Goal: Task Accomplishment & Management: Use online tool/utility

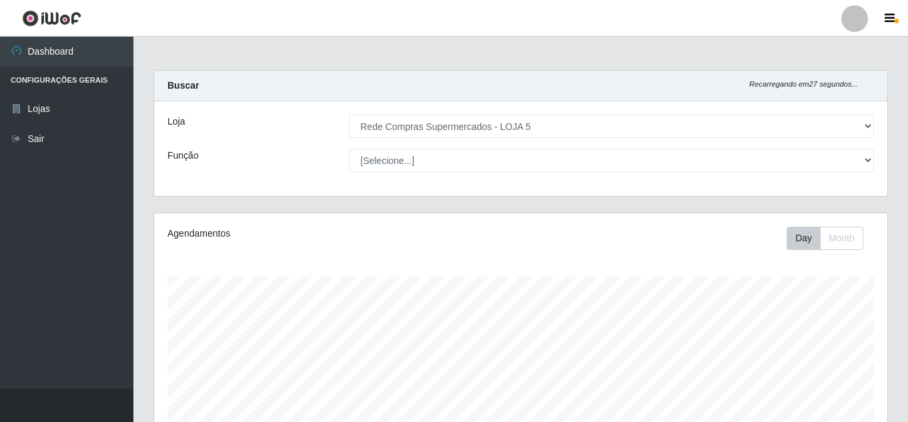
select select "397"
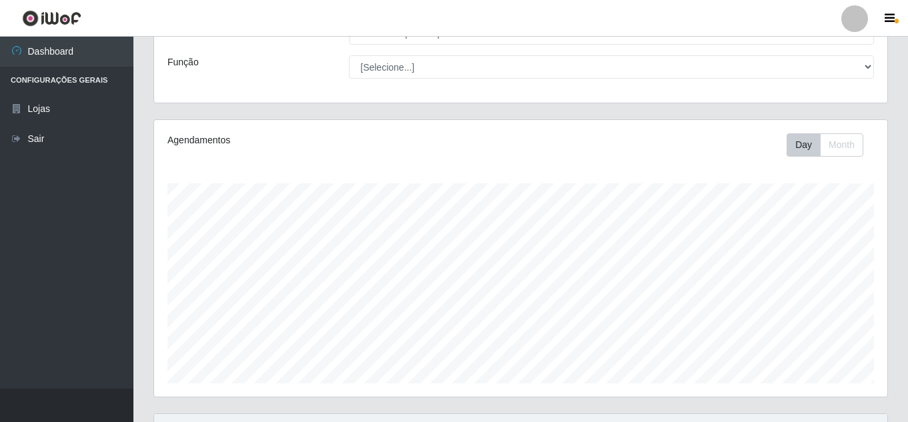
scroll to position [267, 0]
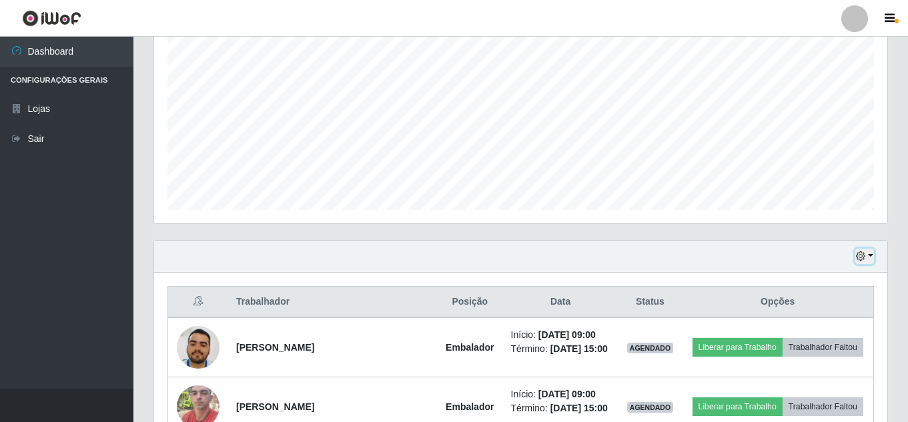
click at [860, 257] on icon "button" at bounding box center [860, 255] width 9 height 9
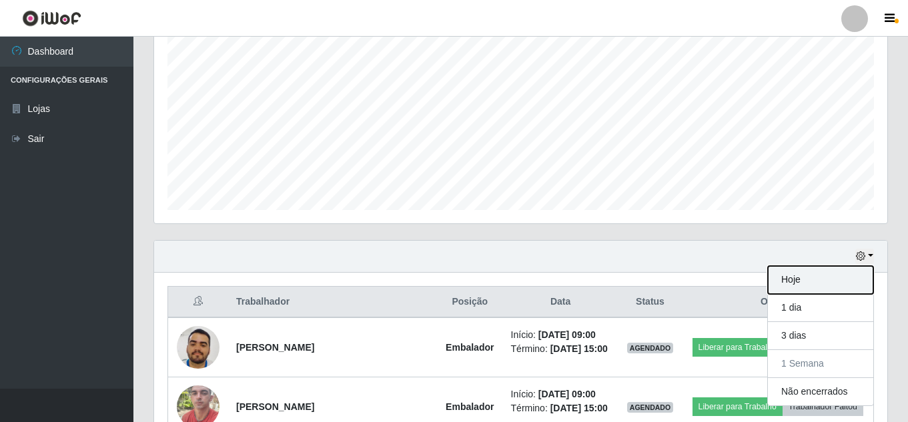
click at [841, 279] on button "Hoje" at bounding box center [819, 280] width 105 height 28
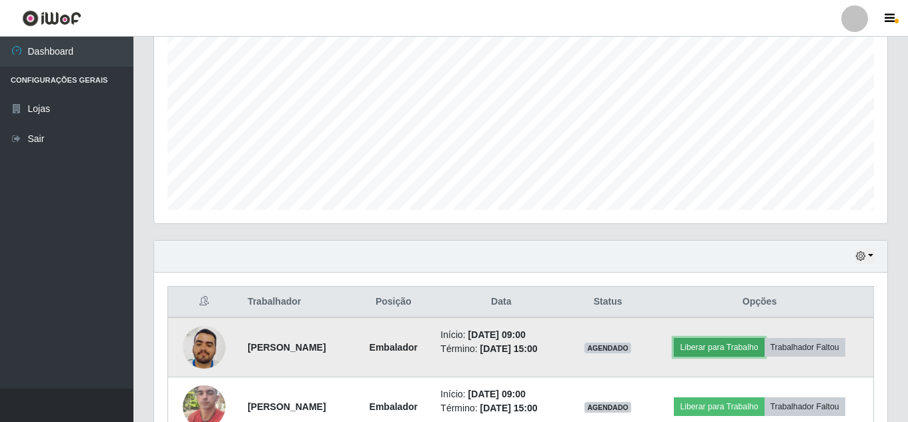
click at [729, 343] on button "Liberar para Trabalho" at bounding box center [718, 347] width 90 height 19
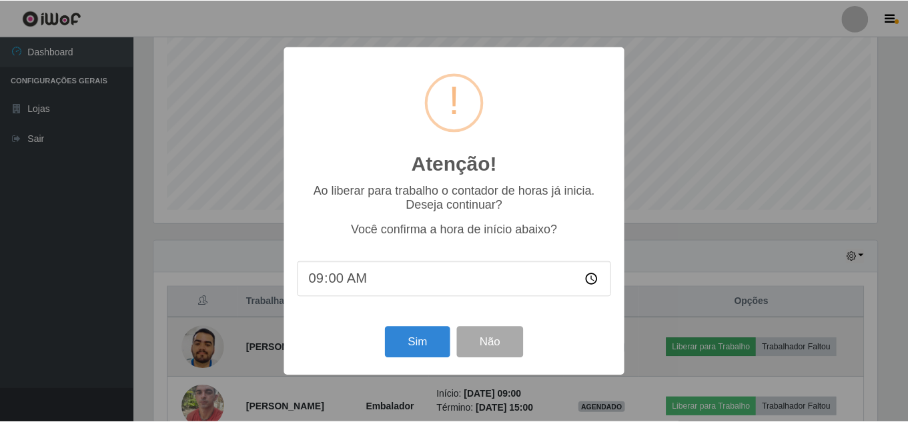
scroll to position [277, 726]
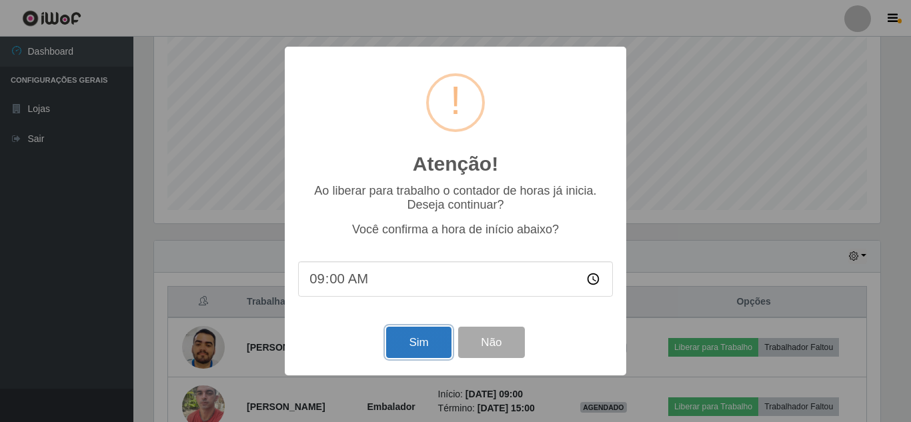
click at [411, 343] on button "Sim" at bounding box center [418, 342] width 65 height 31
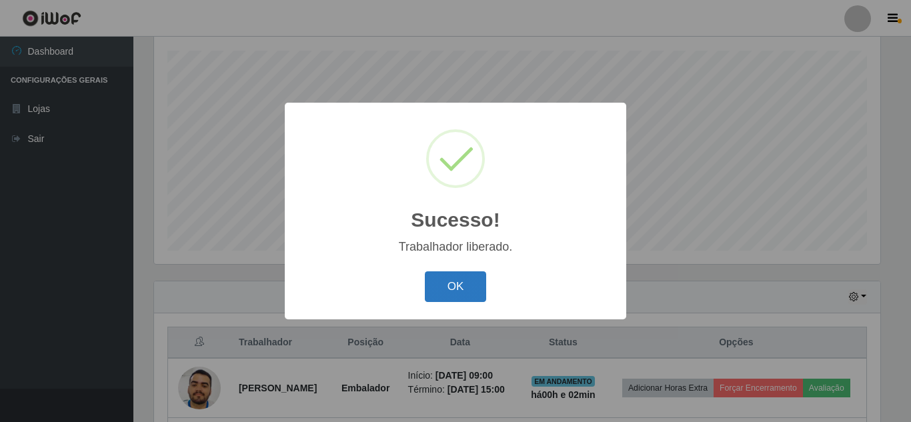
click at [447, 283] on button "OK" at bounding box center [456, 286] width 62 height 31
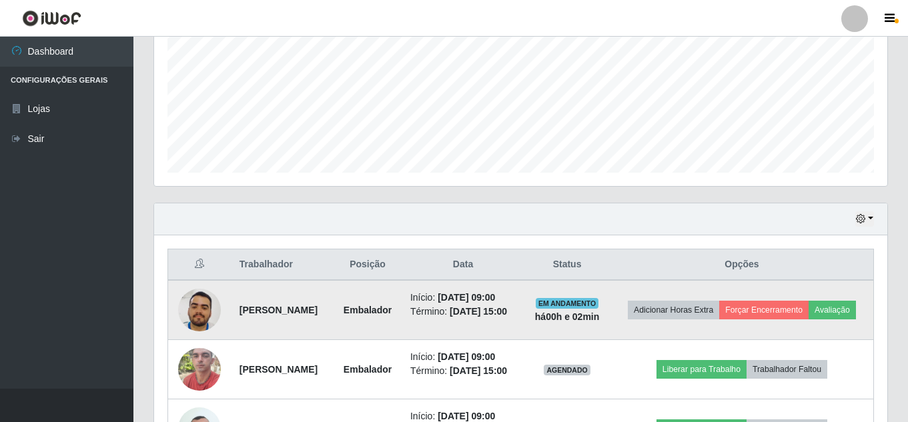
scroll to position [426, 0]
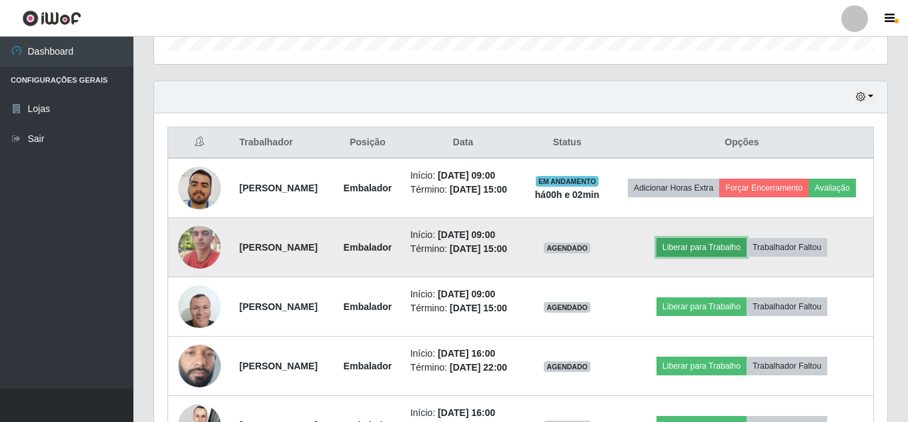
click at [703, 257] on button "Liberar para Trabalho" at bounding box center [701, 247] width 90 height 19
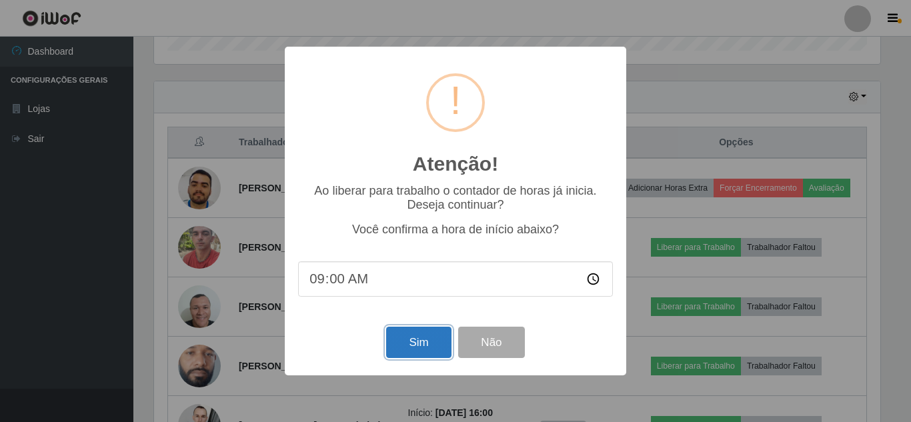
click at [418, 339] on button "Sim" at bounding box center [418, 342] width 65 height 31
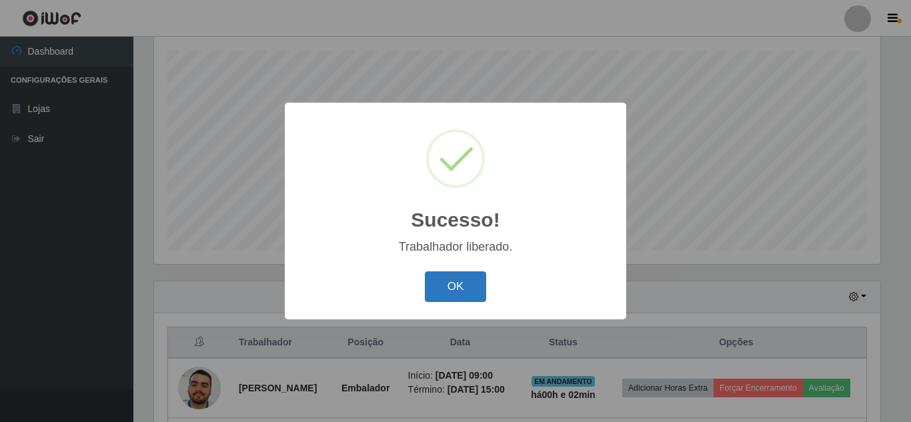
click at [453, 293] on button "OK" at bounding box center [456, 286] width 62 height 31
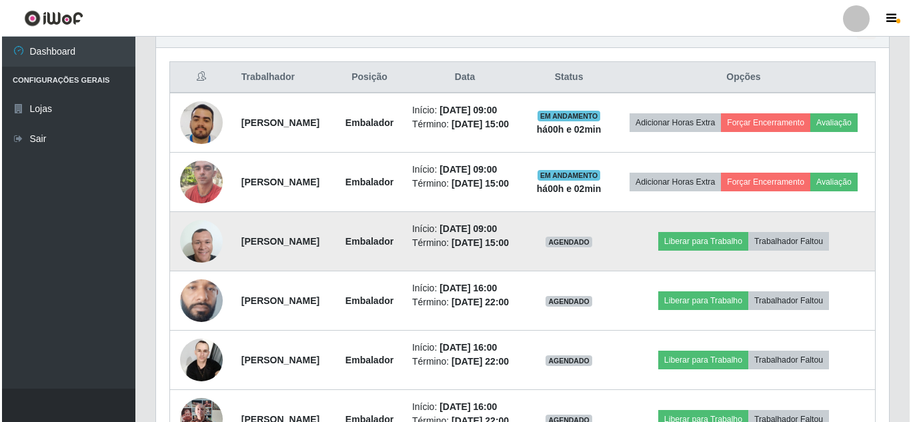
scroll to position [493, 0]
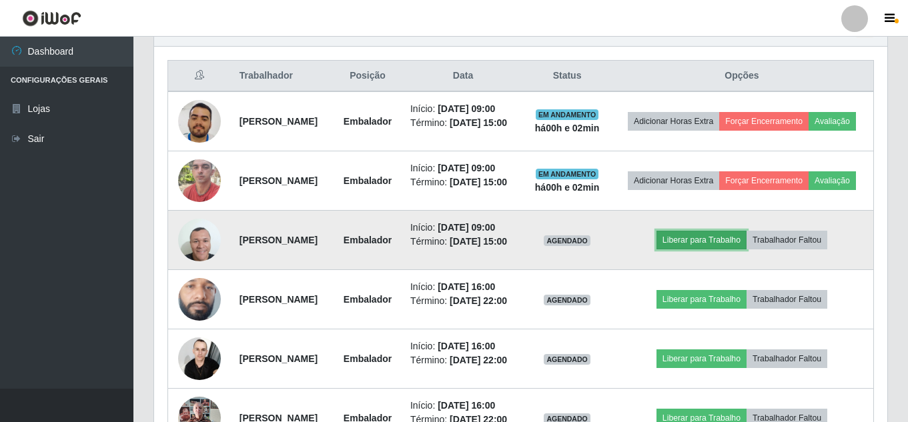
click at [707, 249] on button "Liberar para Trabalho" at bounding box center [701, 240] width 90 height 19
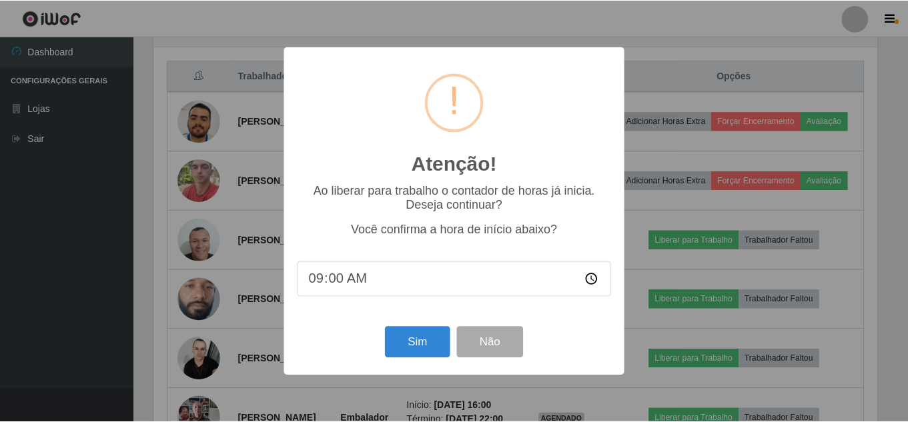
scroll to position [277, 726]
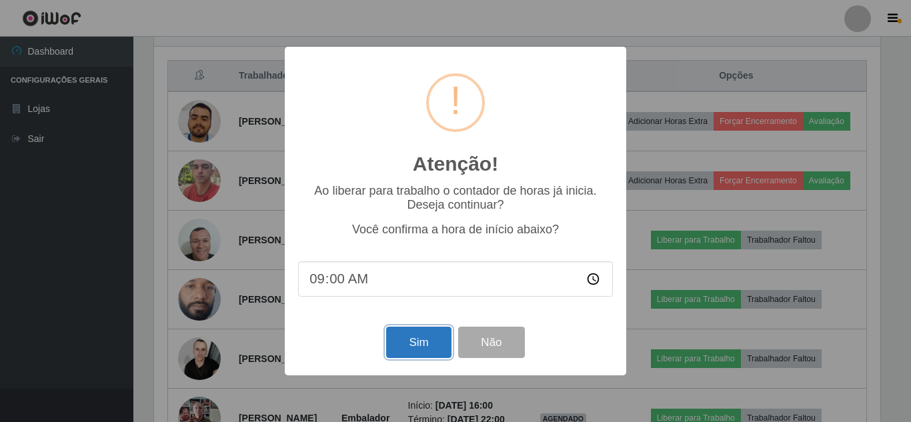
click at [411, 345] on button "Sim" at bounding box center [418, 342] width 65 height 31
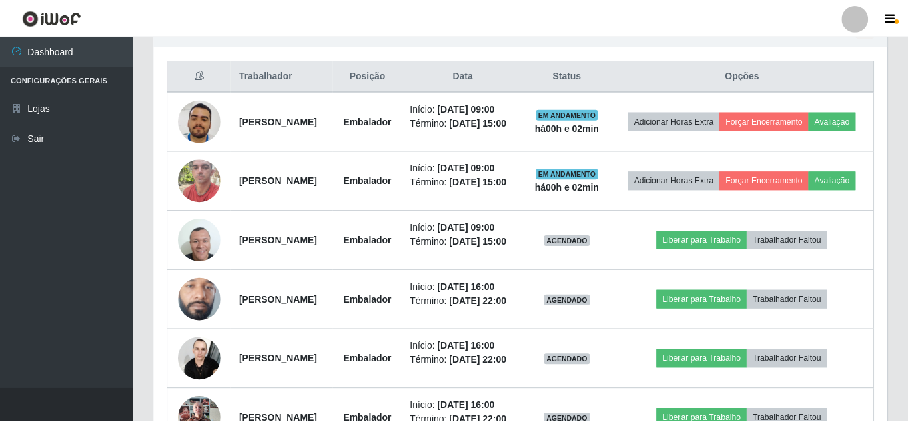
scroll to position [0, 0]
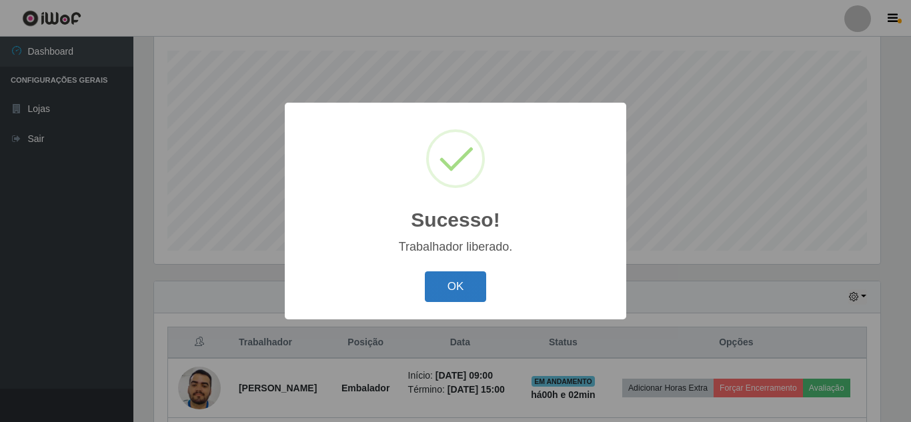
click at [449, 294] on button "OK" at bounding box center [456, 286] width 62 height 31
